Goal: Task Accomplishment & Management: Manage account settings

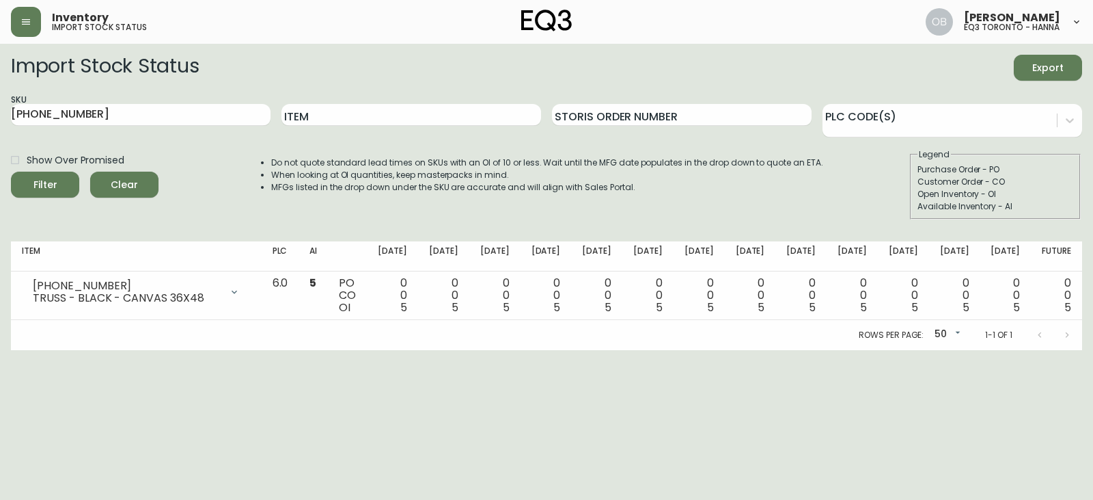
click at [721, 75] on div "Import Stock Status Export" at bounding box center [546, 68] width 1071 height 26
click at [37, 17] on button "button" at bounding box center [26, 22] width 30 height 30
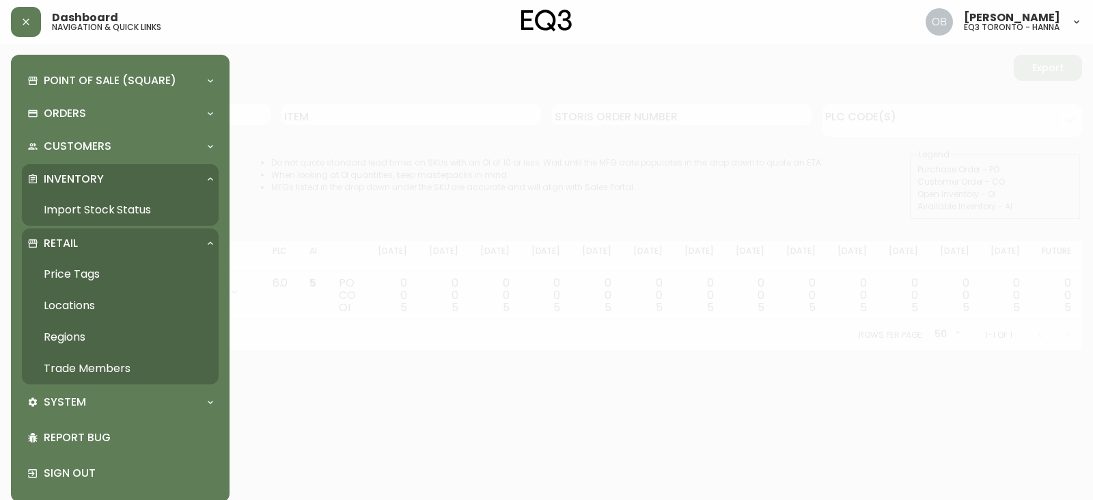
click at [75, 214] on link "Import Stock Status" at bounding box center [120, 209] width 197 height 31
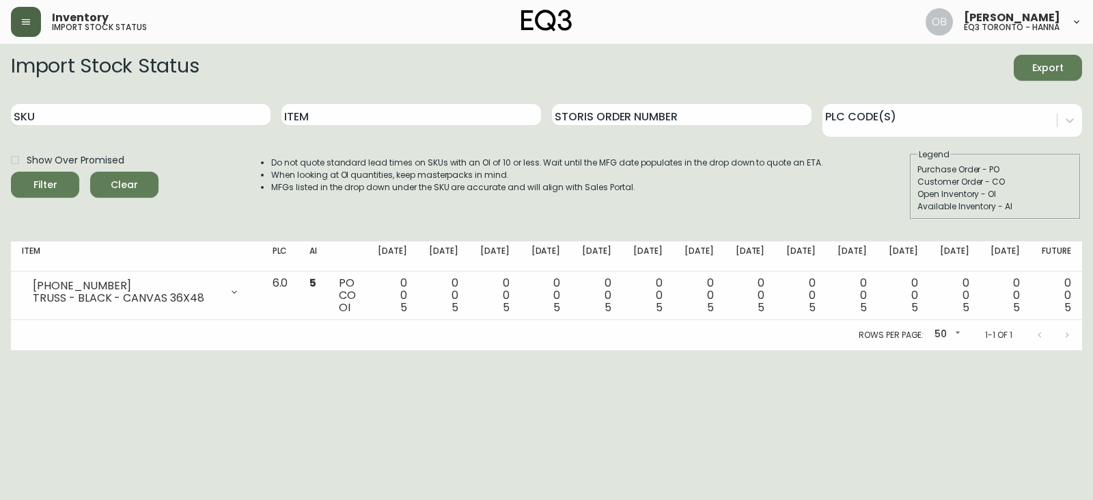
click at [34, 25] on button "button" at bounding box center [26, 22] width 30 height 30
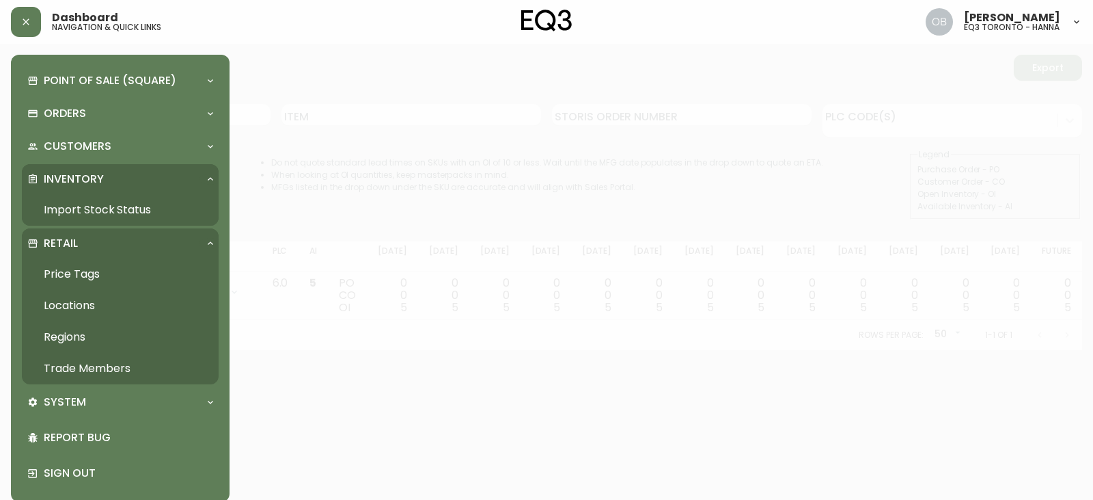
click at [70, 366] on link "Trade Members" at bounding box center [120, 368] width 197 height 31
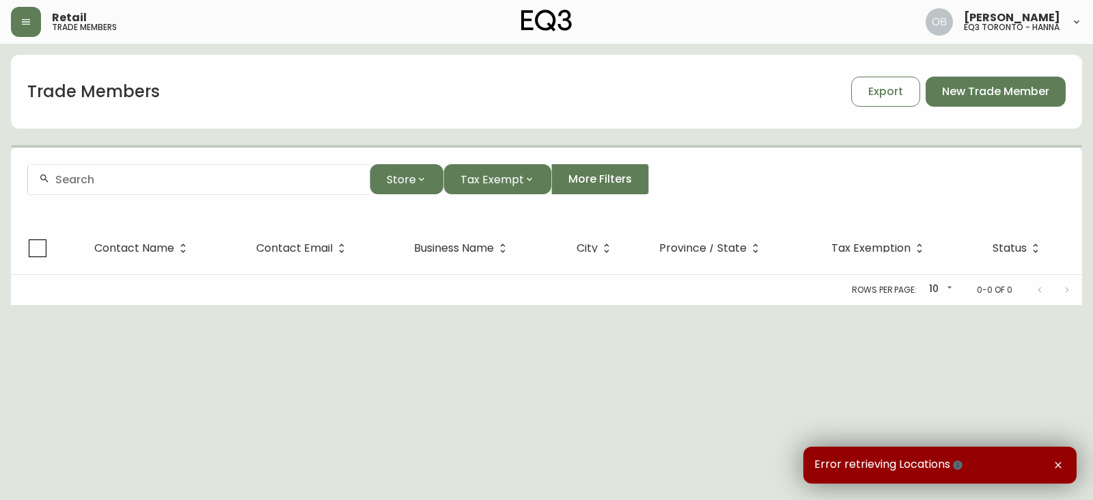
click at [284, 182] on input "text" at bounding box center [206, 179] width 303 height 13
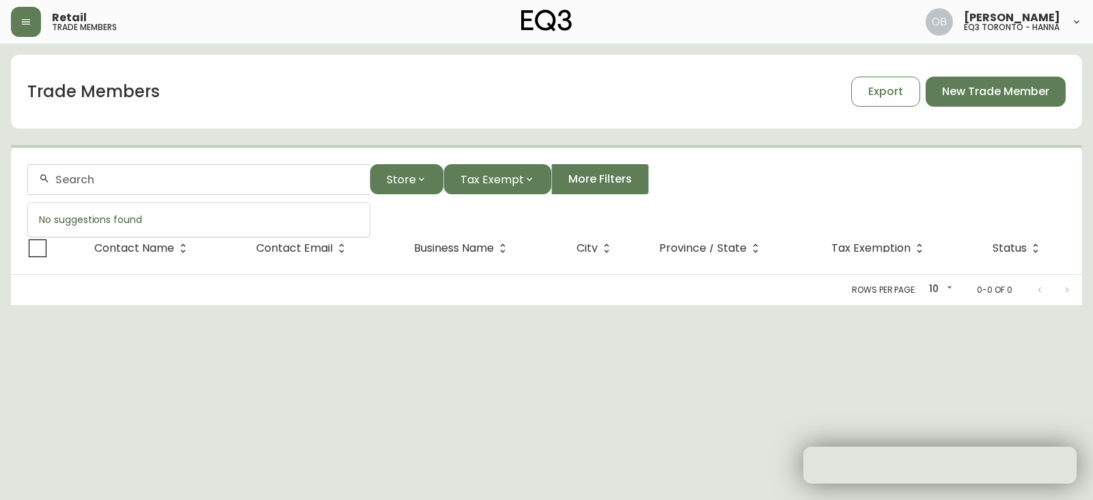
paste input "[PERSON_NAME]"
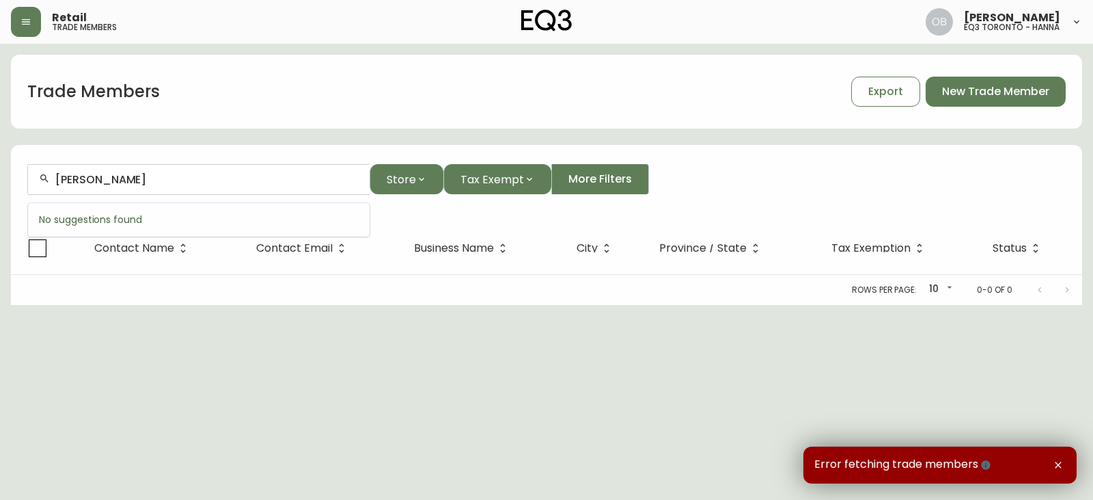
type input "[PERSON_NAME]"
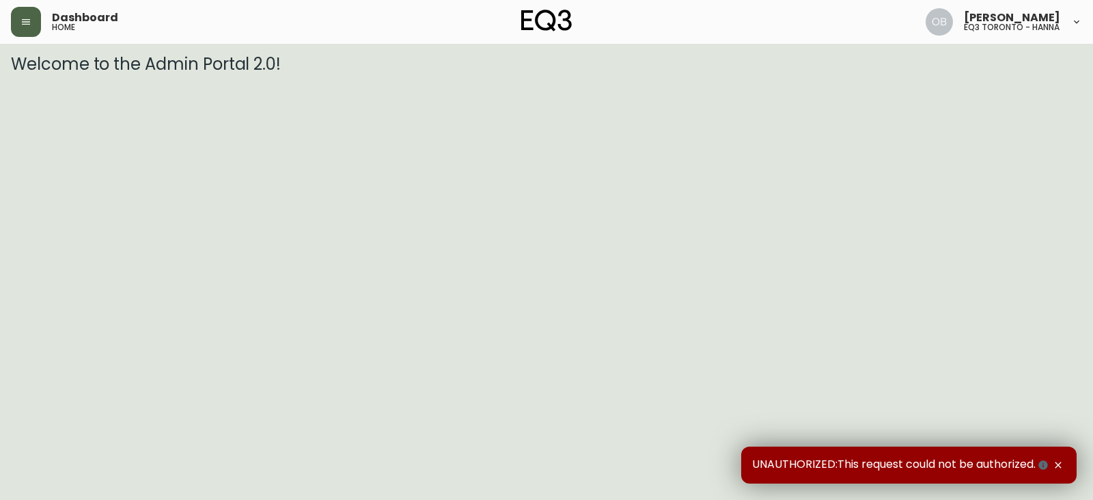
click at [35, 21] on button "button" at bounding box center [26, 22] width 30 height 30
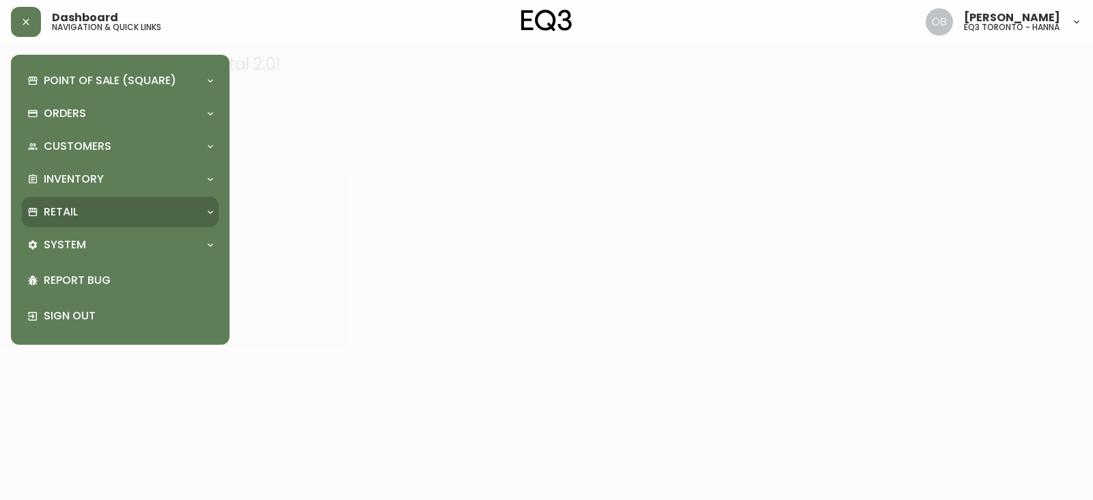
click at [111, 216] on div "Retail" at bounding box center [113, 211] width 172 height 15
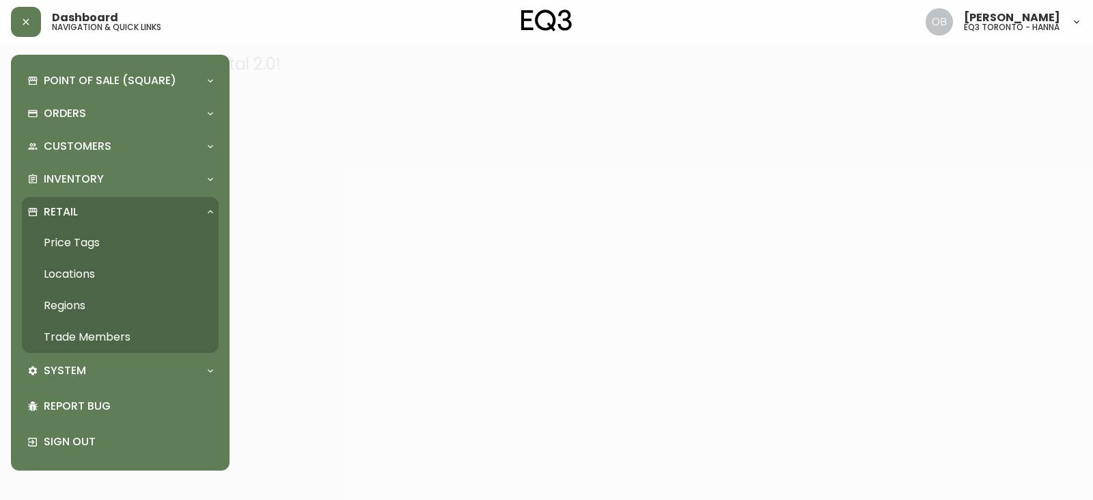
click at [80, 328] on link "Trade Members" at bounding box center [120, 336] width 197 height 31
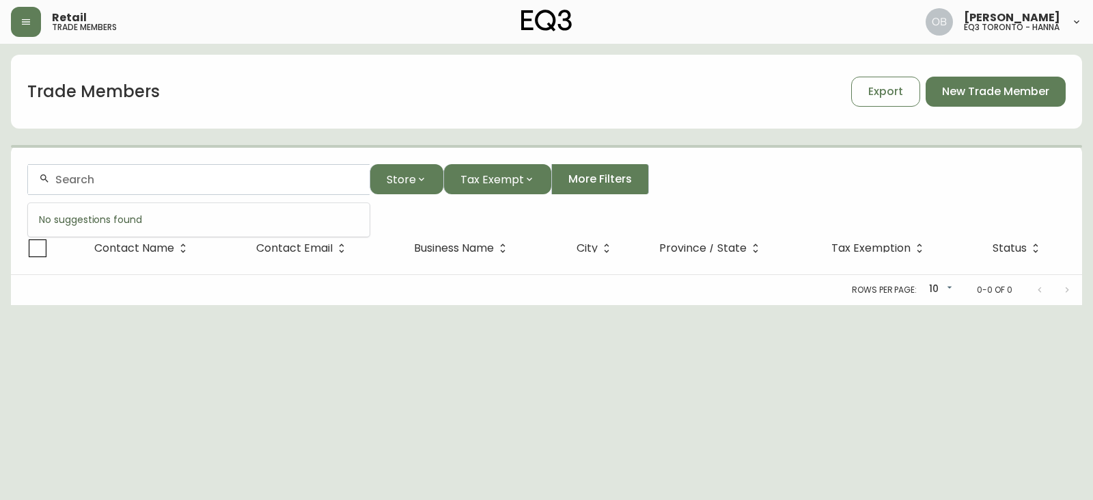
click at [123, 173] on input "text" at bounding box center [206, 179] width 303 height 13
paste input "[PERSON_NAME]"
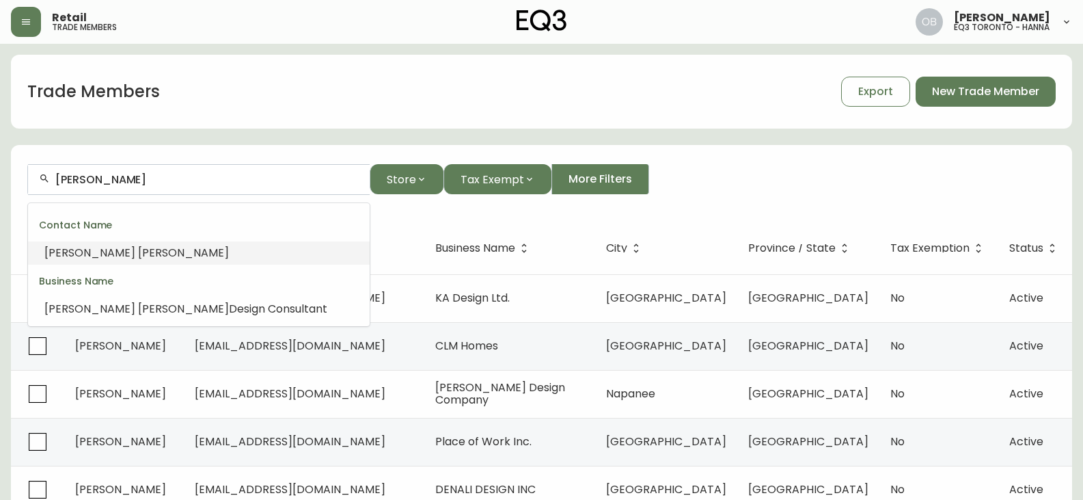
click at [120, 249] on li "[PERSON_NAME]" at bounding box center [199, 252] width 342 height 23
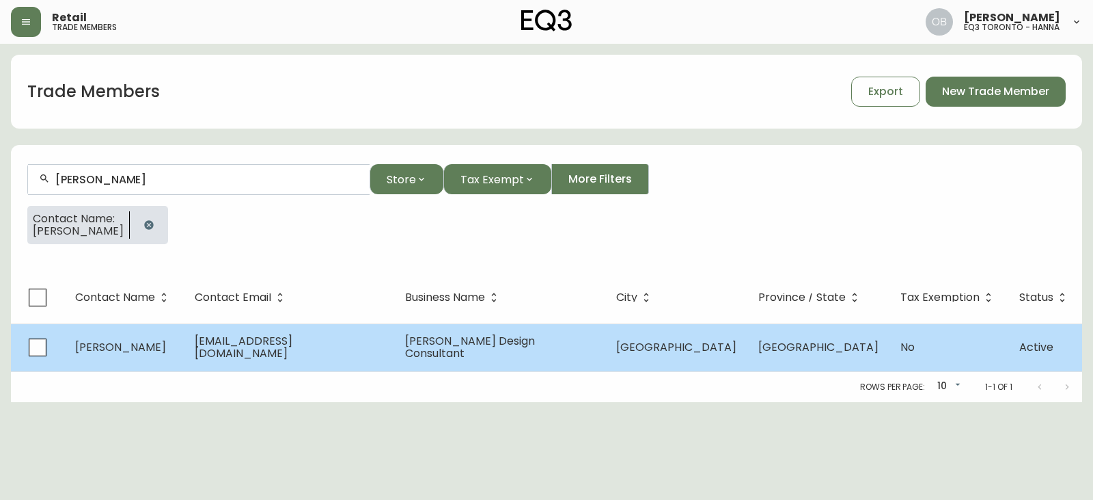
type input "[PERSON_NAME]"
click at [394, 327] on td "[PERSON_NAME] Design Consultant" at bounding box center [499, 347] width 211 height 48
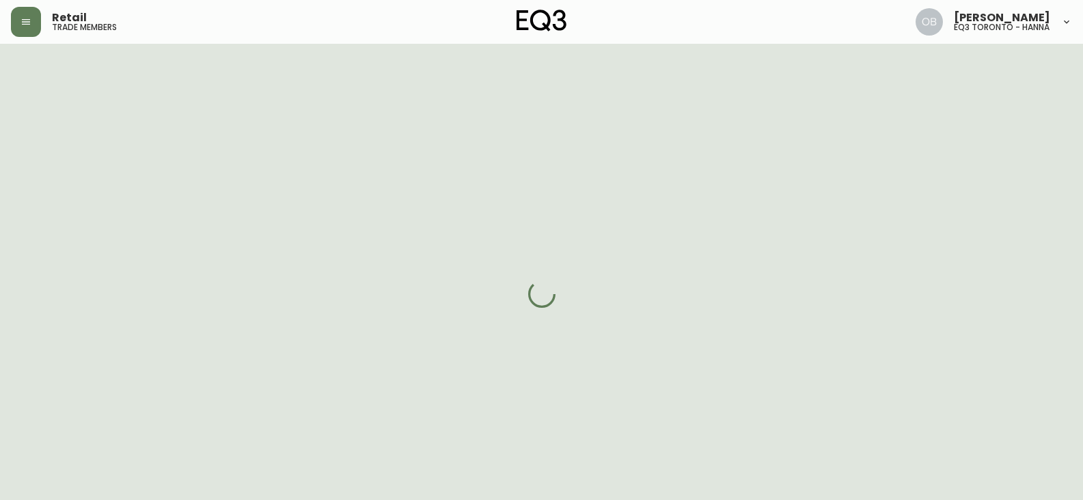
select select "ON"
select select "CA"
select select "CA_EN"
select select "Other"
select select "Interior Designer"
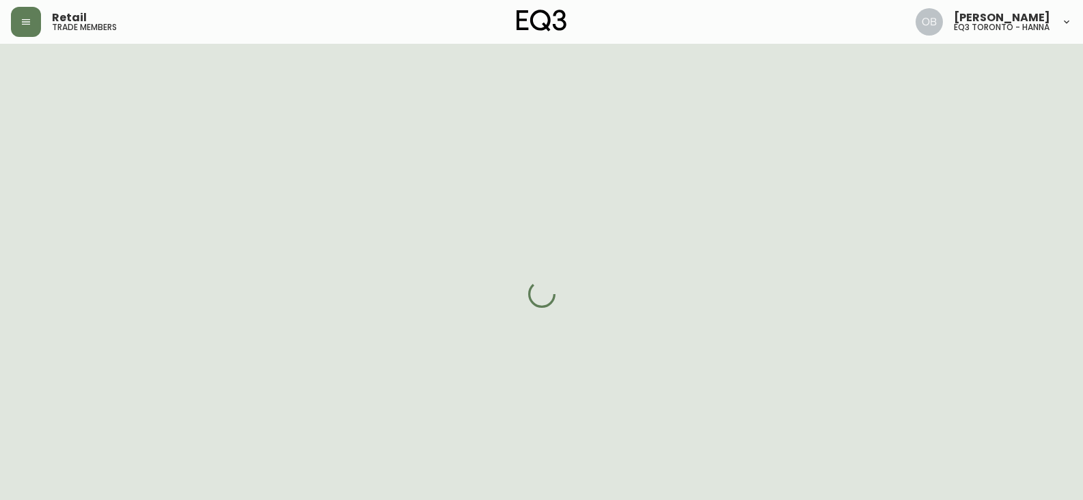
select select "cjw10z96r007p6gs0hn5531do"
select select "false"
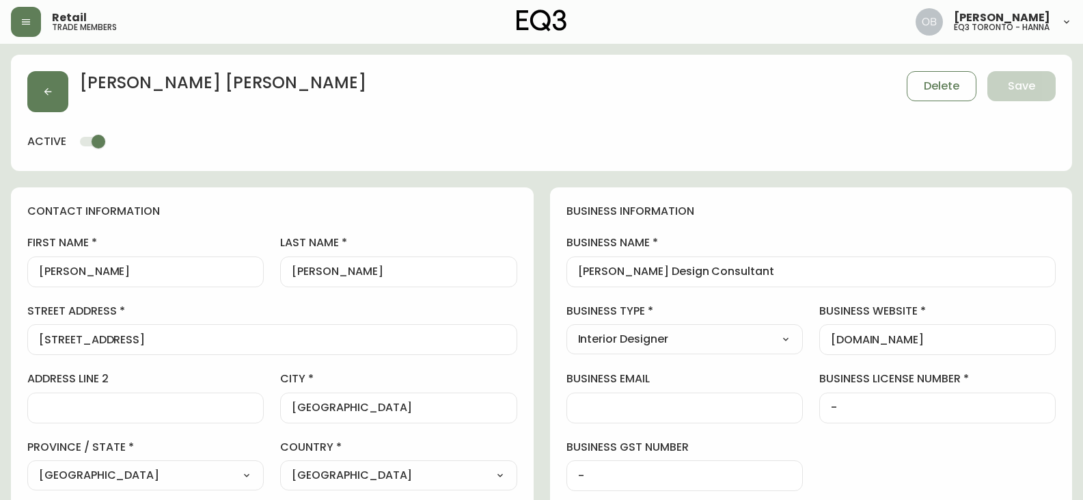
click at [588, 275] on input "[PERSON_NAME] Design Consultant" at bounding box center [811, 271] width 467 height 13
drag, startPoint x: 588, startPoint y: 275, endPoint x: 793, endPoint y: 269, distance: 205.1
click at [793, 269] on input "[PERSON_NAME] Design Consultant" at bounding box center [811, 271] width 467 height 13
